Goal: Information Seeking & Learning: Learn about a topic

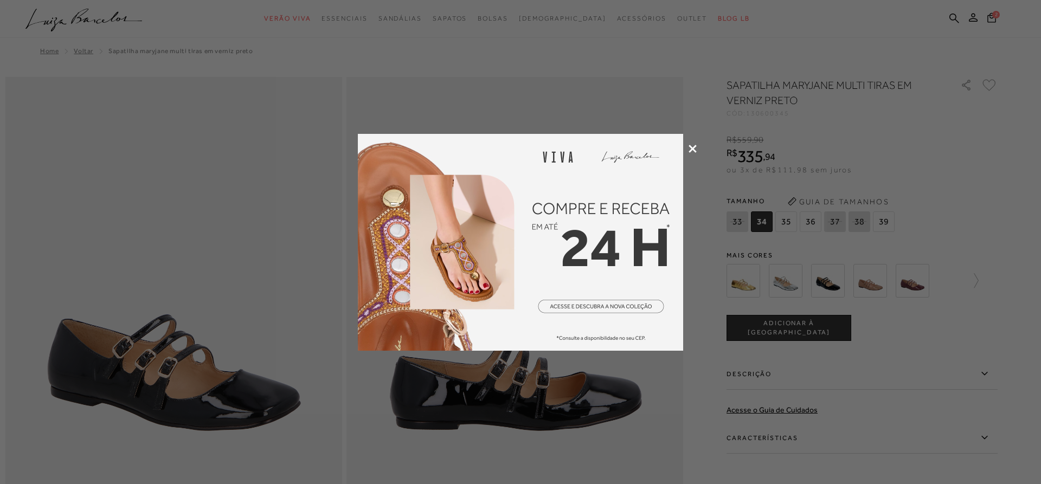
click at [690, 147] on icon at bounding box center [692, 149] width 8 height 8
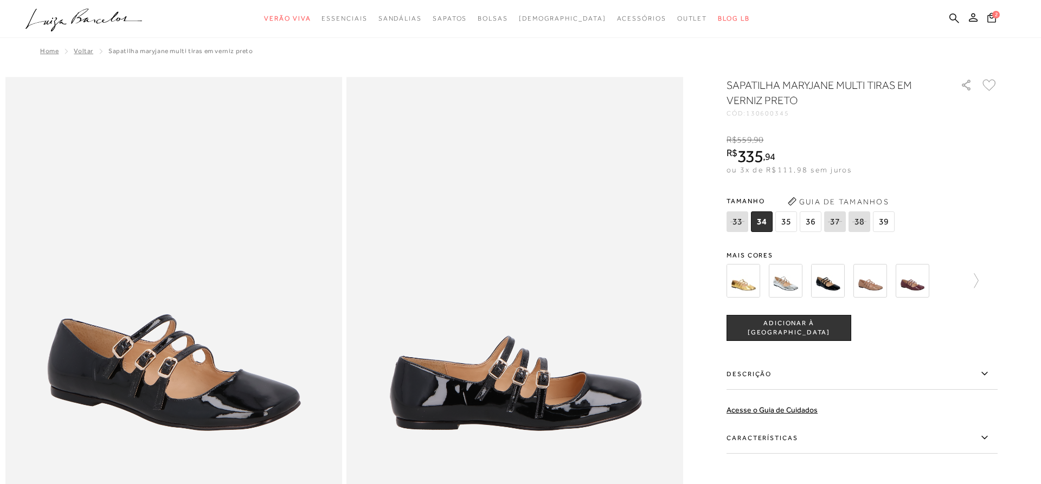
click at [784, 290] on img at bounding box center [786, 281] width 34 height 34
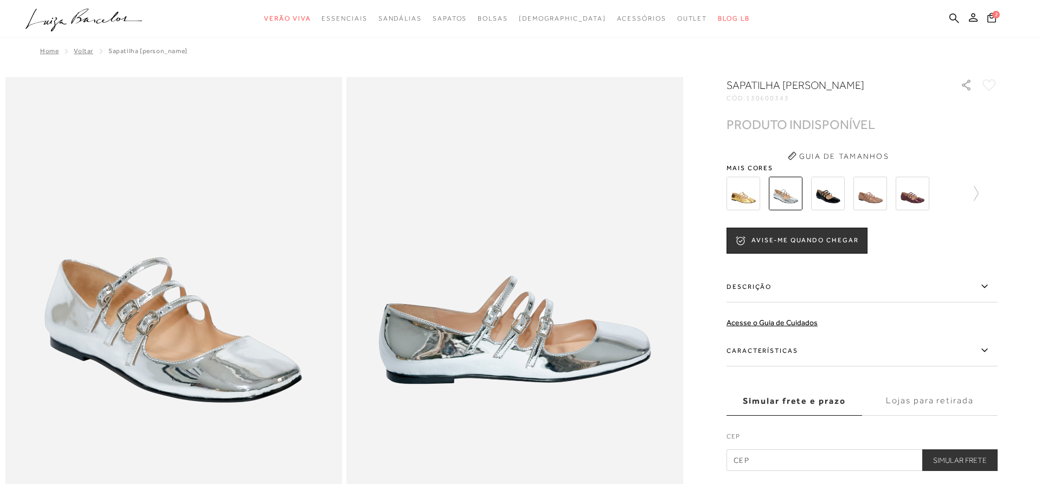
click at [920, 203] on img at bounding box center [912, 194] width 34 height 34
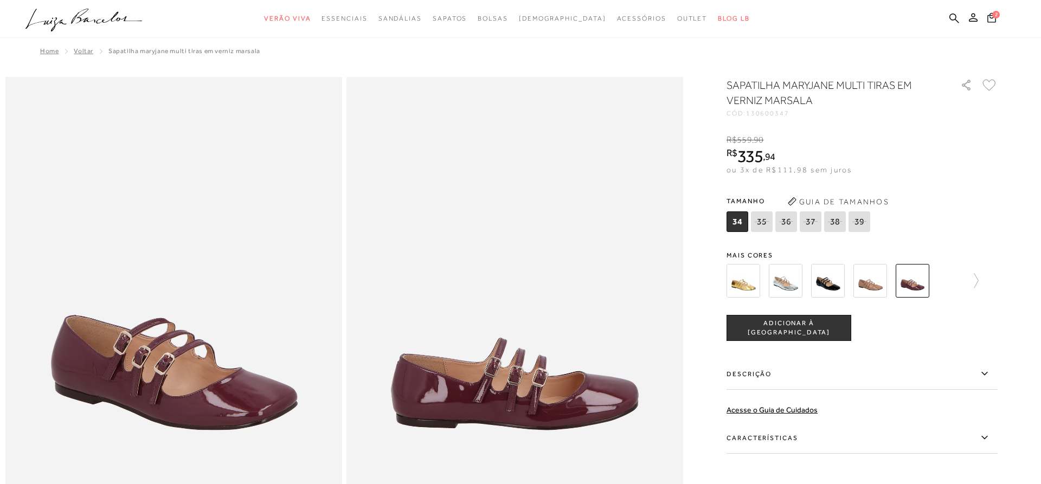
click at [823, 286] on img at bounding box center [828, 281] width 34 height 34
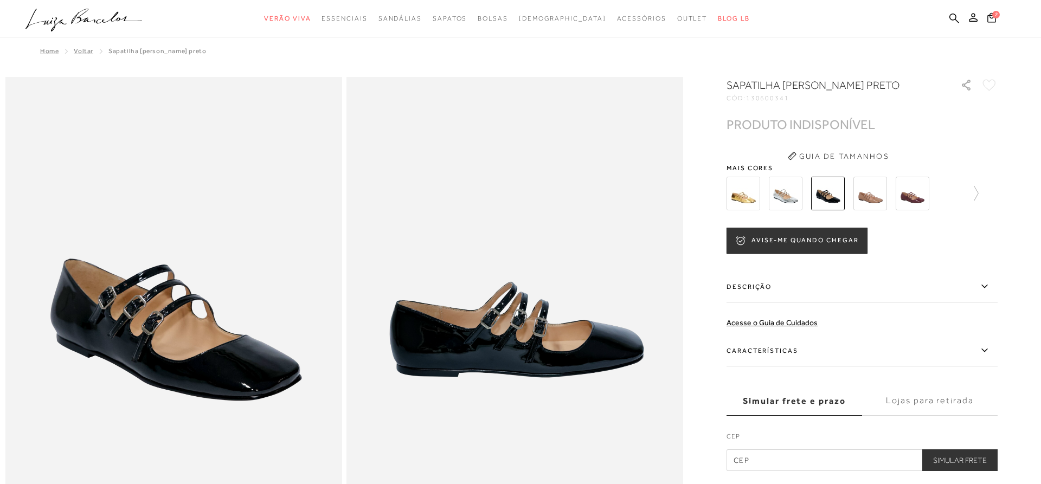
click at [871, 194] on img at bounding box center [870, 194] width 34 height 34
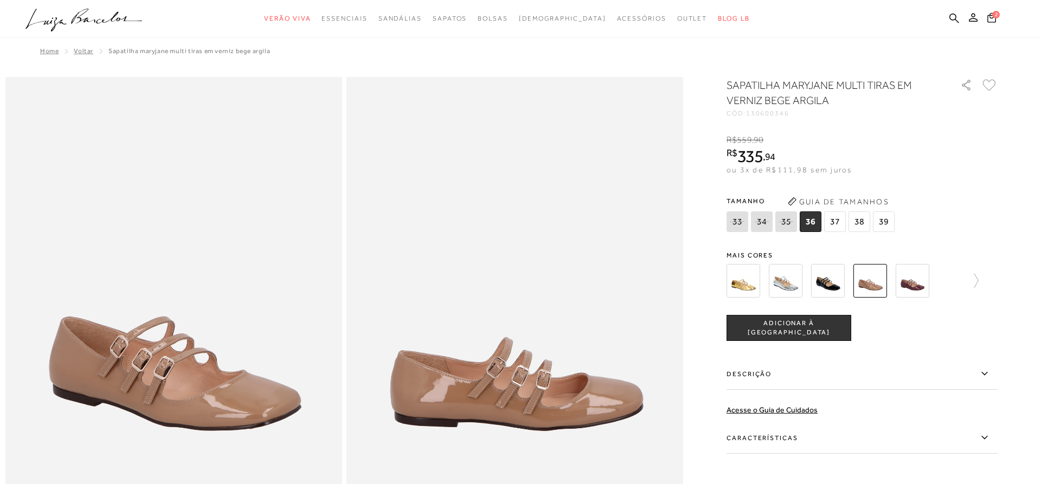
click at [791, 279] on img at bounding box center [786, 281] width 34 height 34
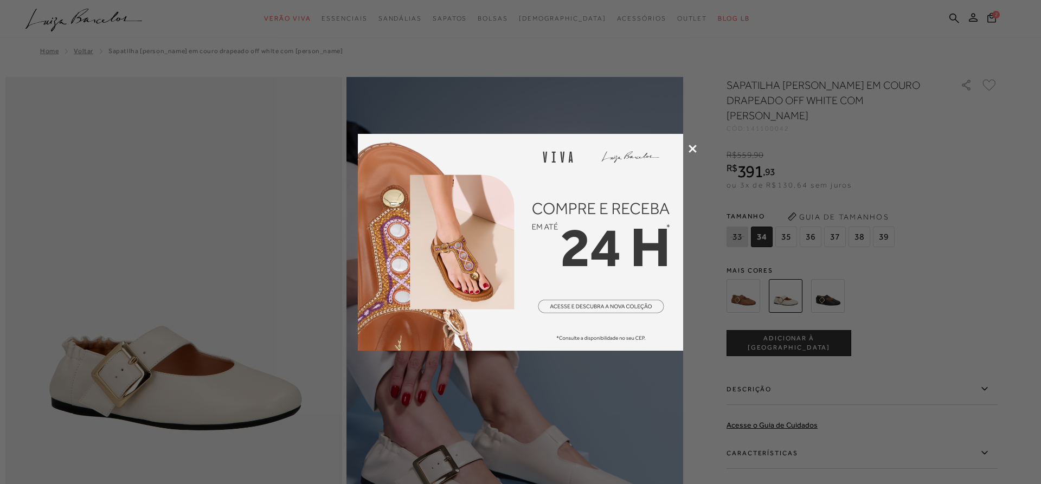
click at [692, 147] on icon at bounding box center [692, 149] width 8 height 8
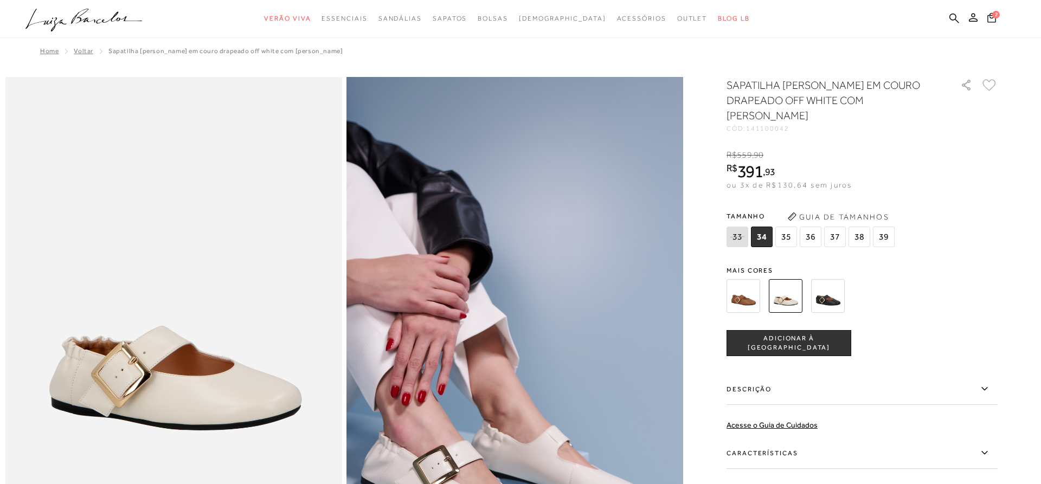
click at [741, 279] on img at bounding box center [743, 296] width 34 height 34
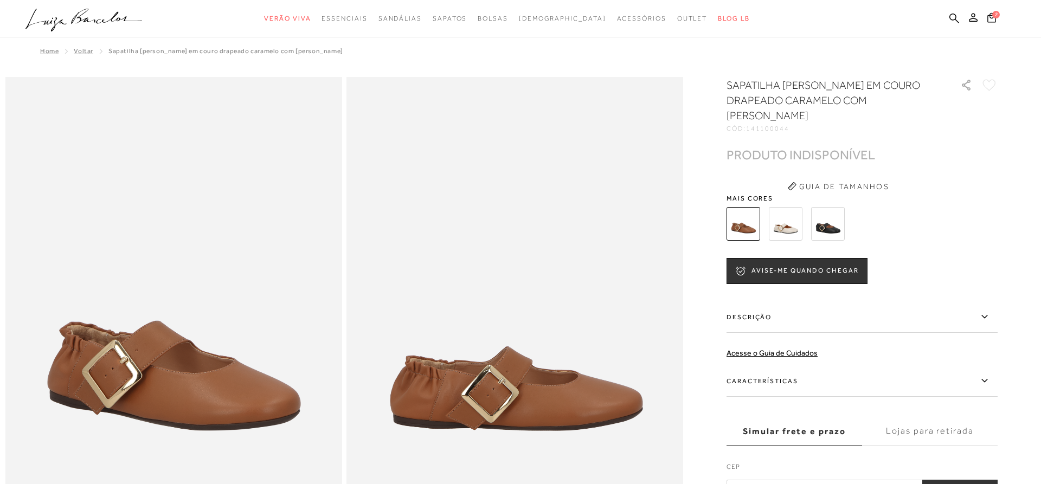
click at [837, 207] on img at bounding box center [828, 224] width 34 height 34
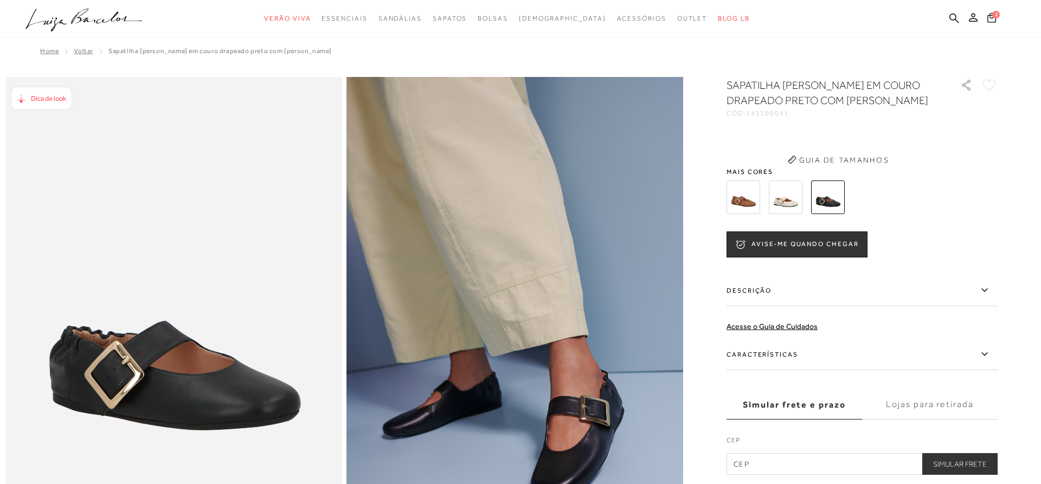
click at [787, 195] on img at bounding box center [786, 197] width 34 height 34
click at [784, 197] on img at bounding box center [786, 197] width 34 height 34
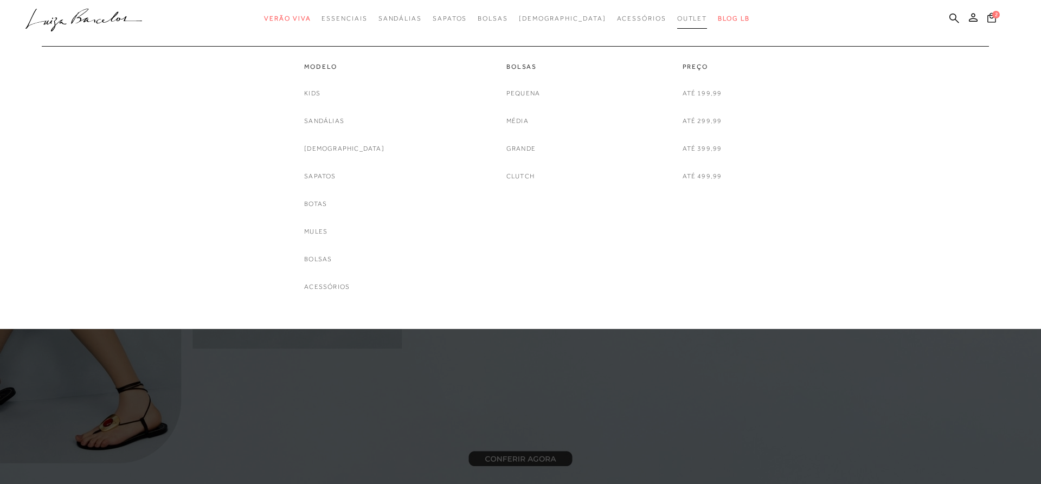
click at [677, 17] on span "Outlet" at bounding box center [692, 19] width 30 height 8
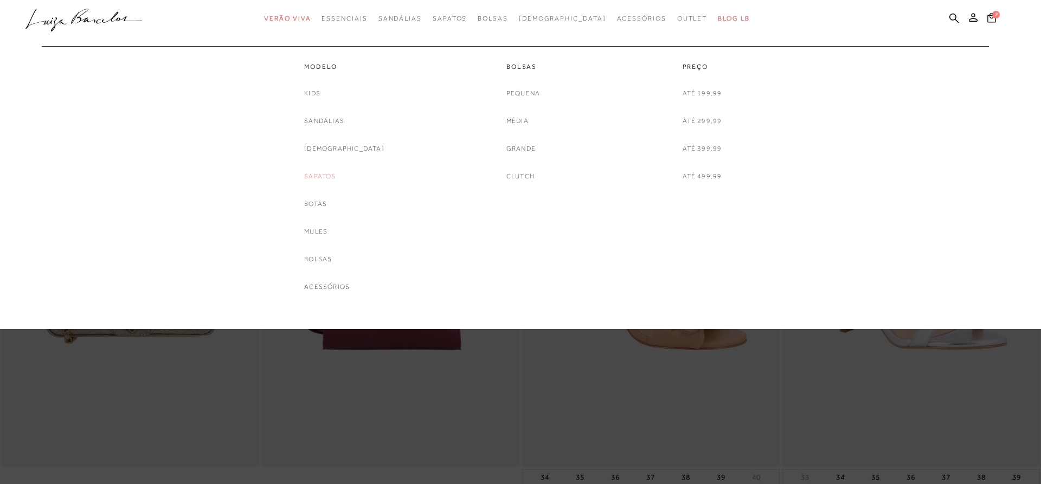
click at [335, 177] on link "Sapatos" at bounding box center [319, 176] width 31 height 11
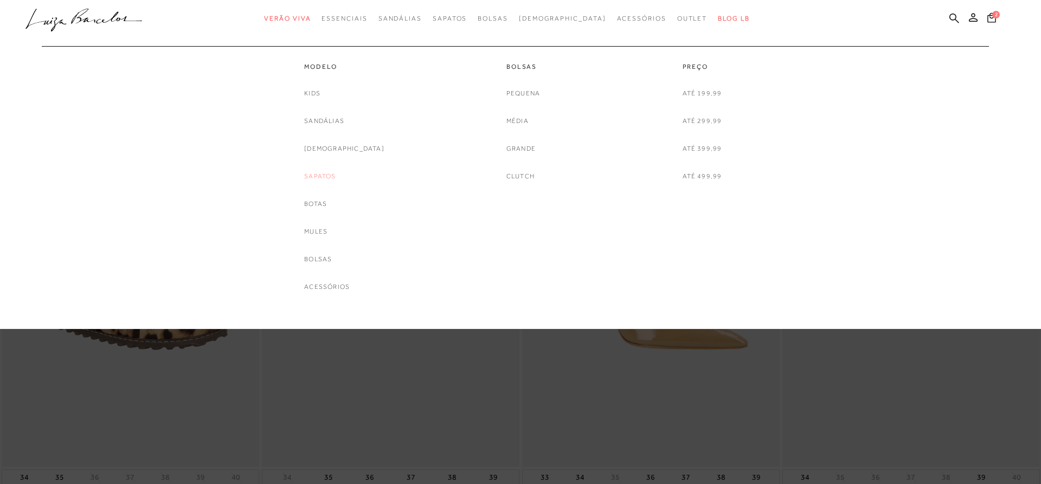
click at [335, 171] on link "Sapatos" at bounding box center [319, 176] width 31 height 11
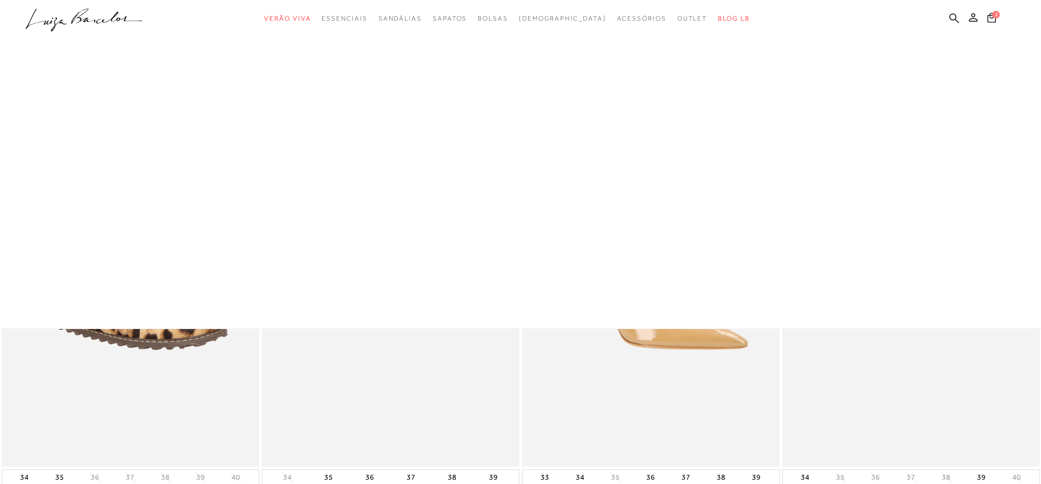
click at [619, 93] on div at bounding box center [520, 164] width 1041 height 329
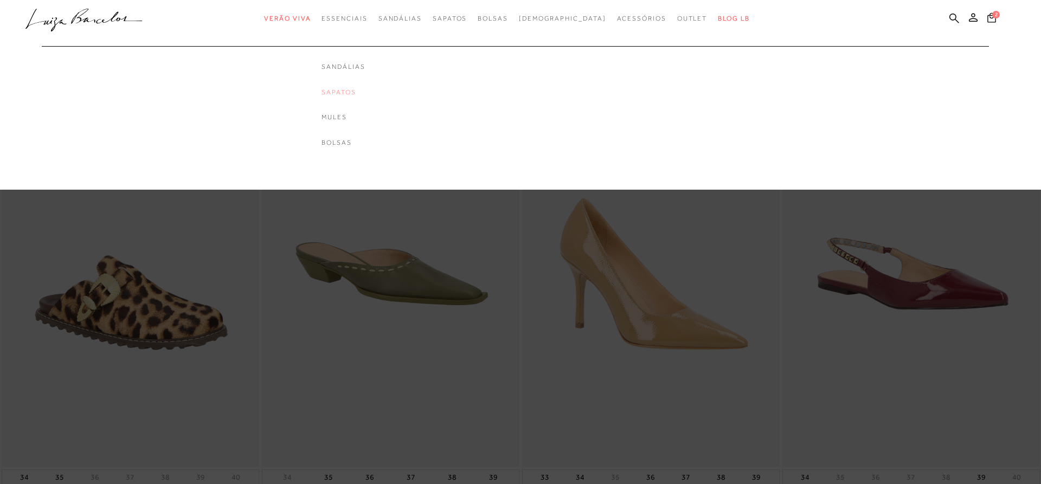
click at [365, 93] on link "Sapatos" at bounding box center [342, 92] width 43 height 9
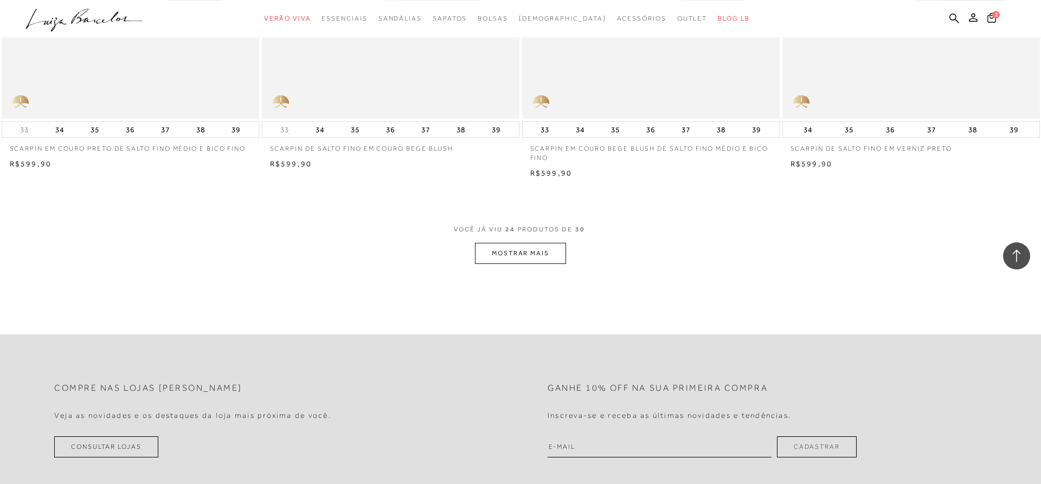
scroll to position [2653, 0]
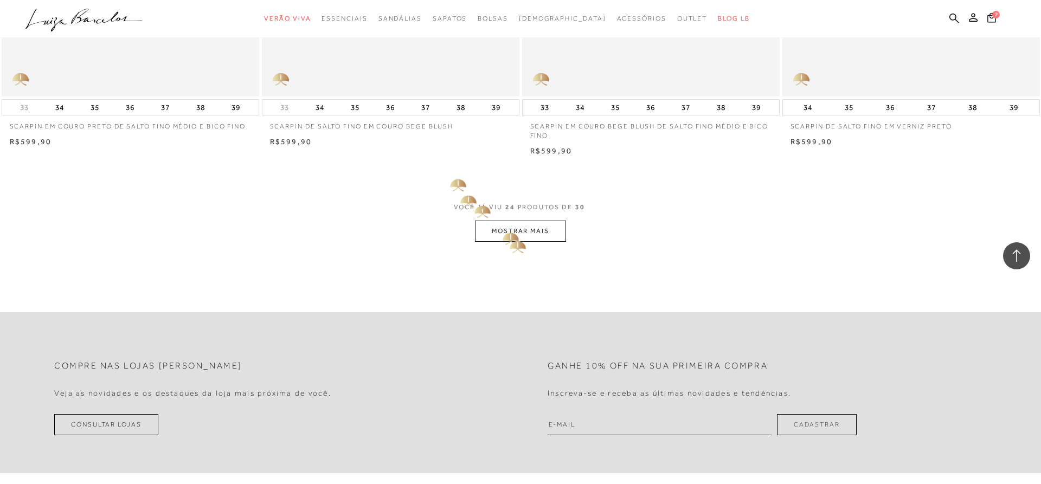
click at [516, 235] on button "MOSTRAR MAIS" at bounding box center [520, 231] width 91 height 21
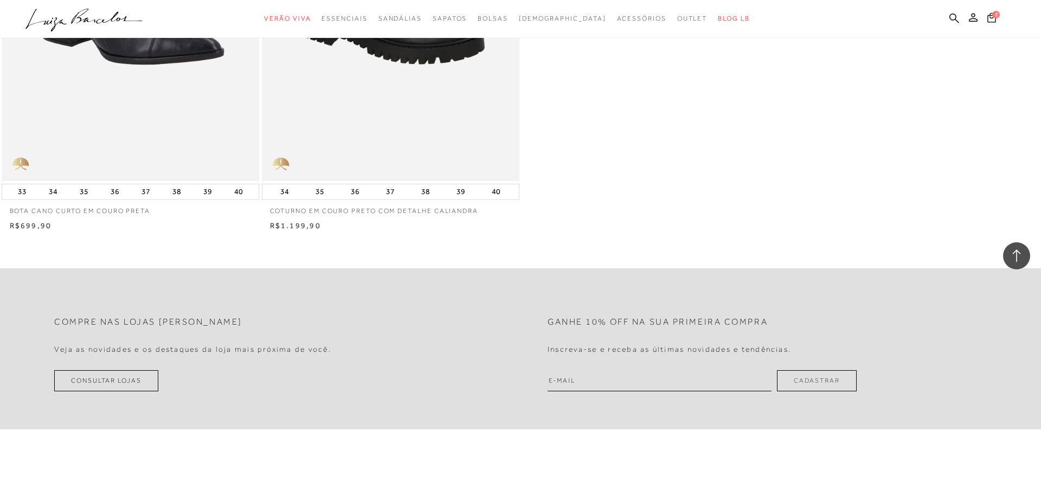
scroll to position [3096, 0]
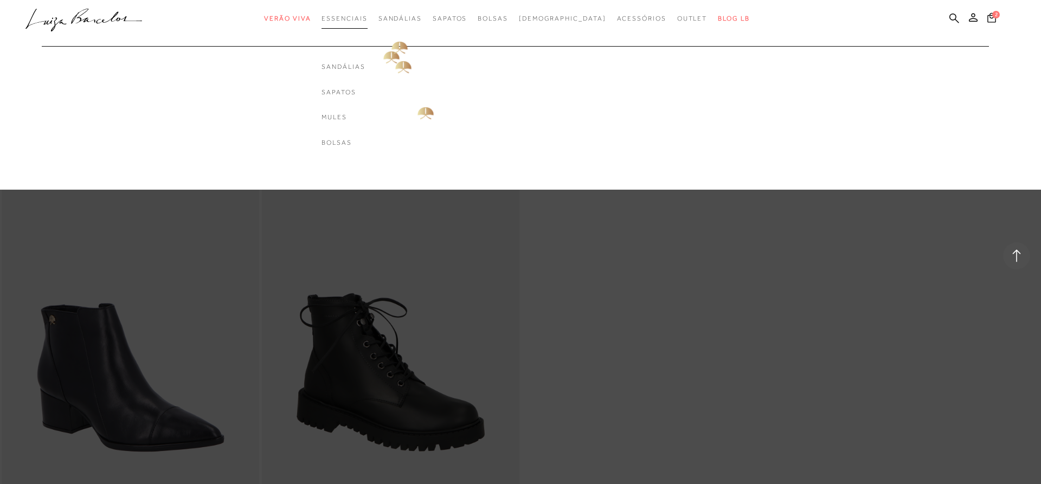
click at [367, 22] on span "Essenciais" at bounding box center [344, 19] width 46 height 8
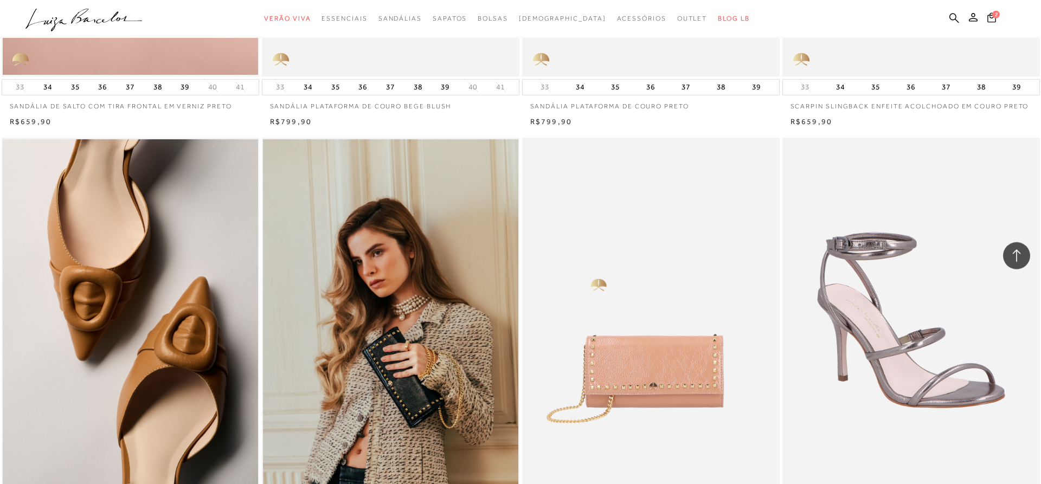
scroll to position [1935, 0]
